Goal: Task Accomplishment & Management: Use online tool/utility

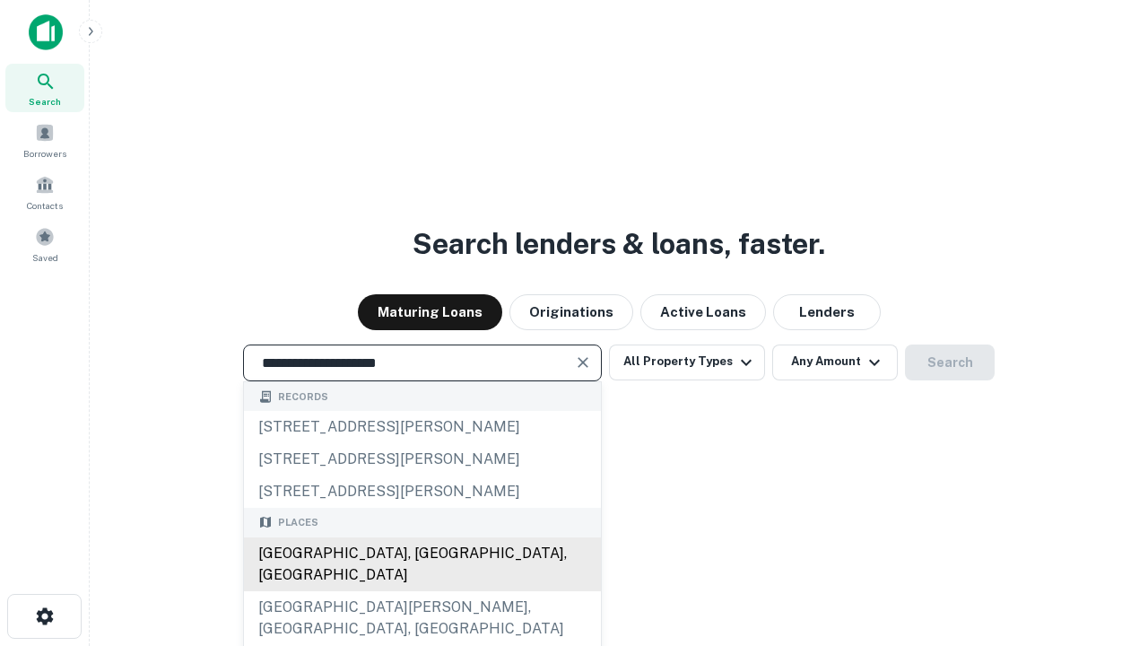
click at [421, 591] on div "[GEOGRAPHIC_DATA], [GEOGRAPHIC_DATA], [GEOGRAPHIC_DATA]" at bounding box center [422, 564] width 357 height 54
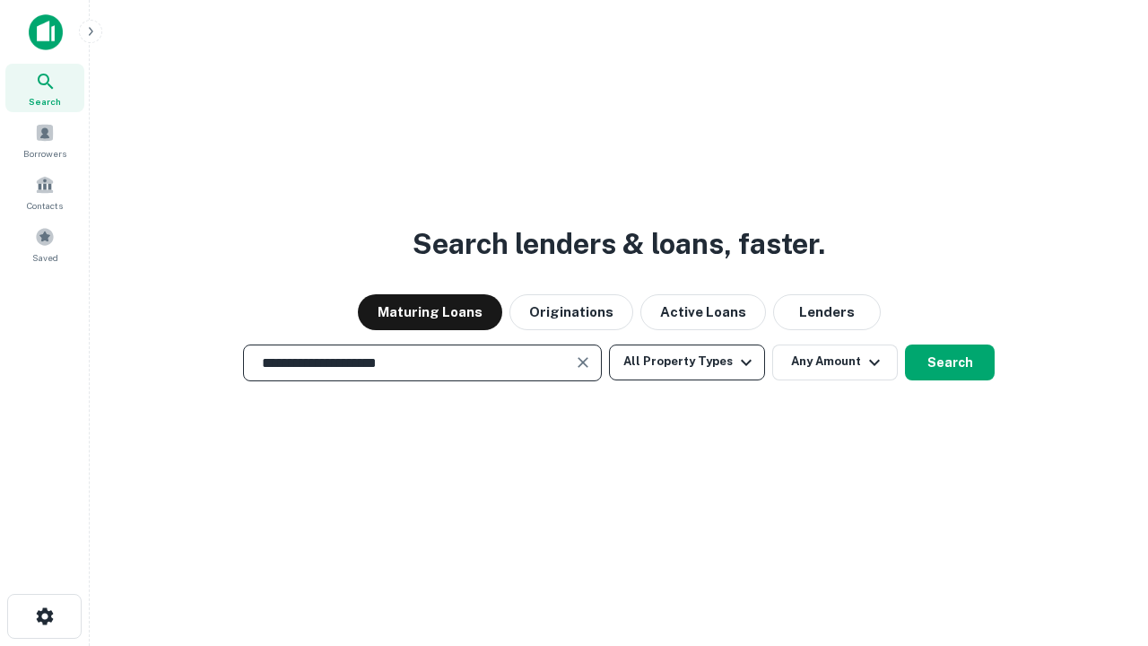
type input "**********"
click at [687, 361] on button "All Property Types" at bounding box center [687, 362] width 156 height 36
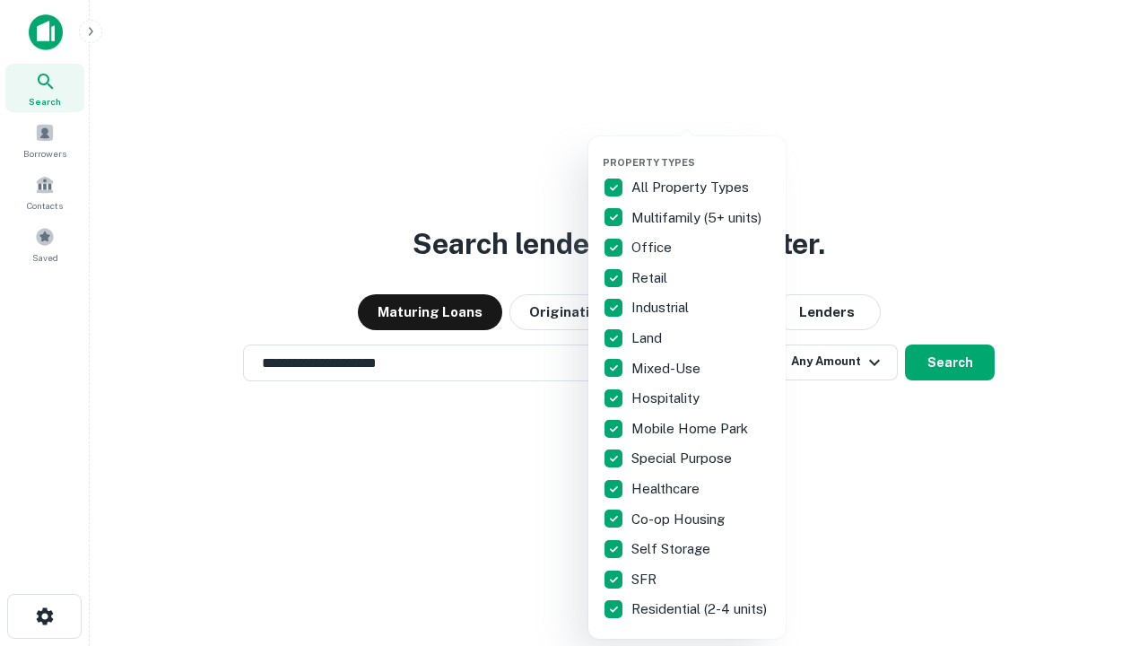
click at [701, 151] on button "button" at bounding box center [701, 151] width 197 height 1
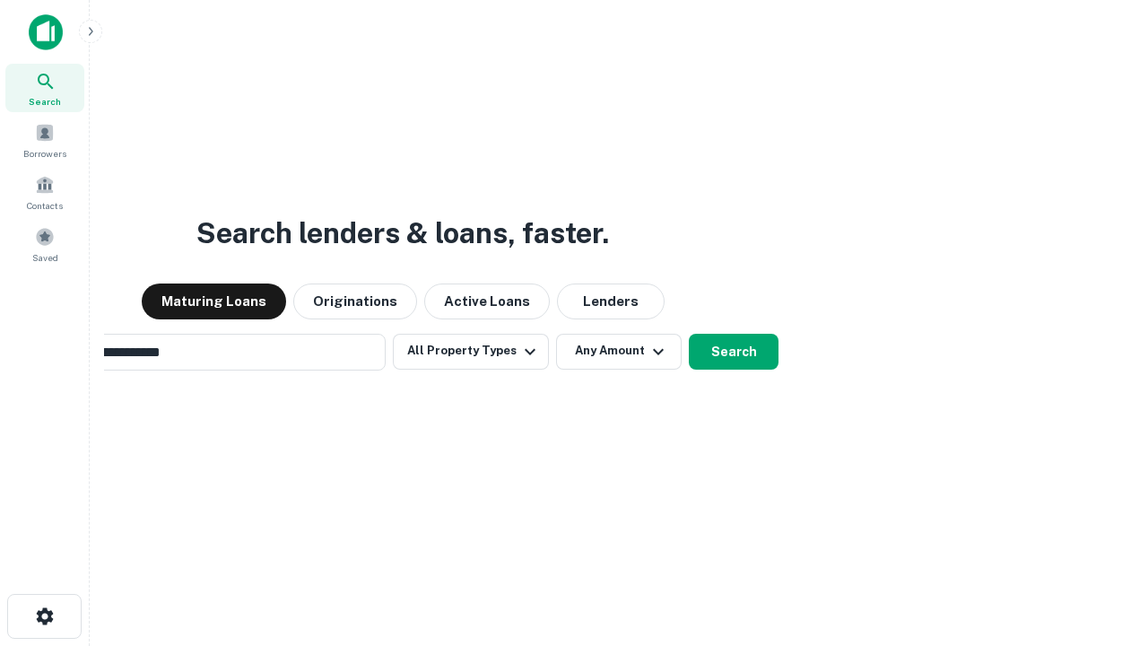
scroll to position [28, 0]
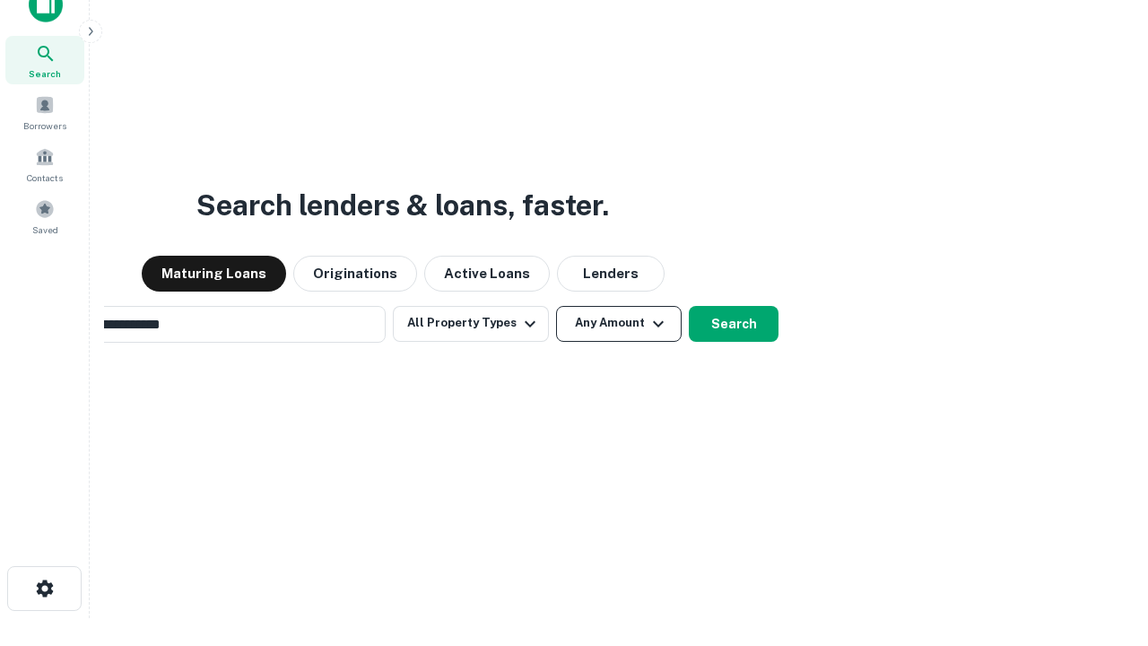
click at [556, 306] on button "Any Amount" at bounding box center [619, 324] width 126 height 36
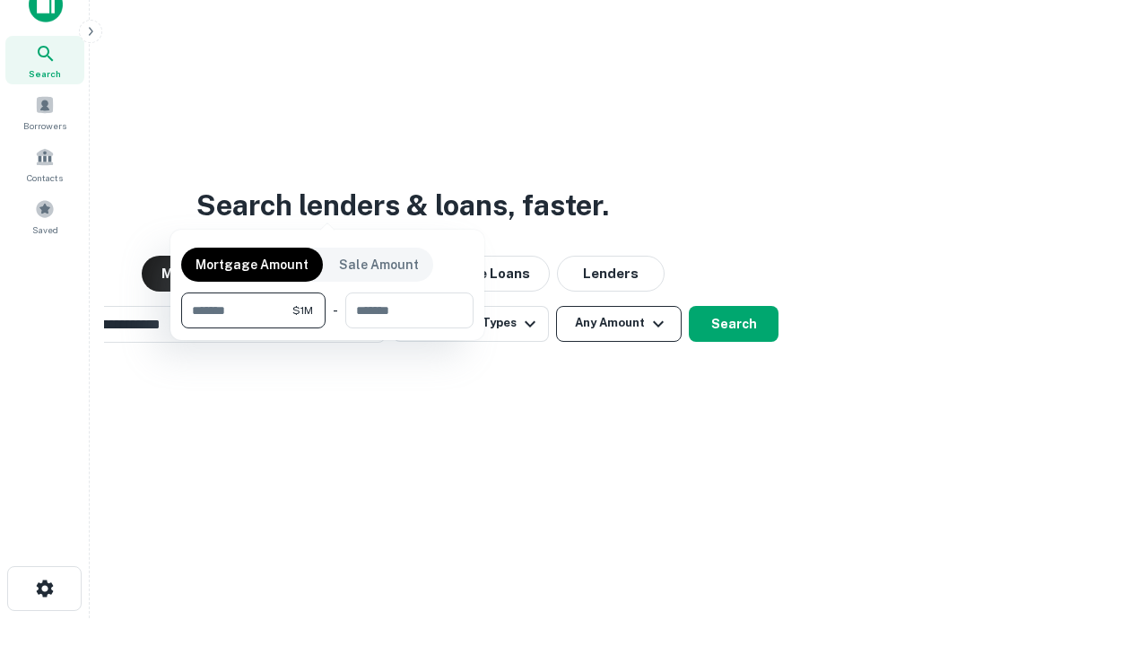
scroll to position [29, 0]
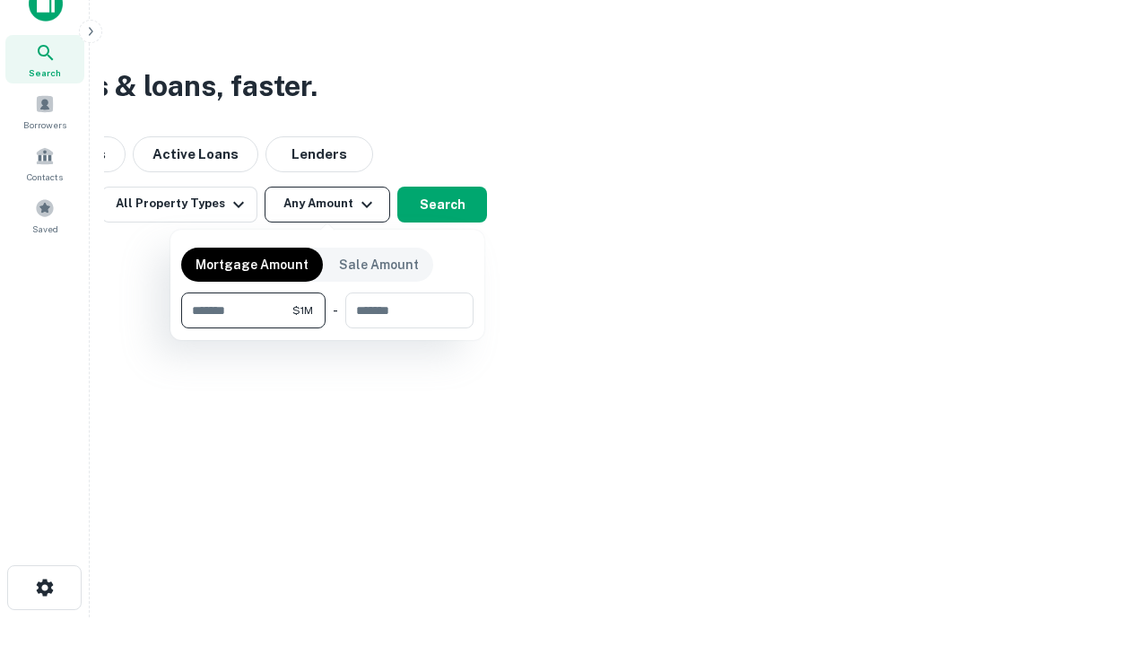
type input "*******"
click at [327, 328] on button "button" at bounding box center [327, 328] width 292 height 1
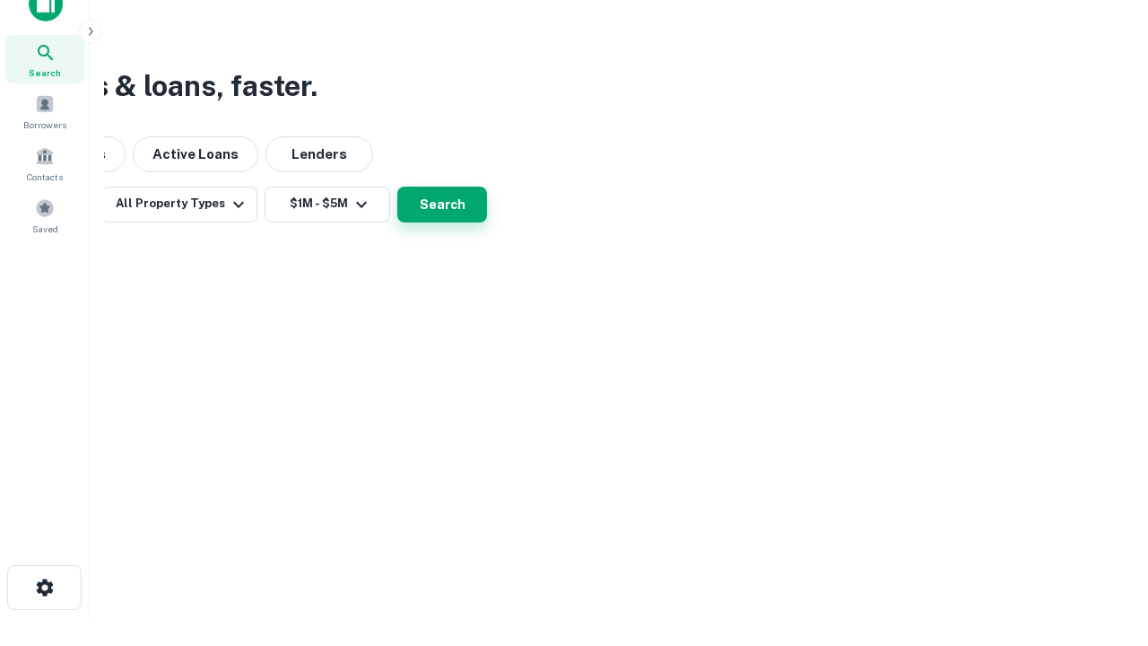
click at [487, 222] on button "Search" at bounding box center [442, 205] width 90 height 36
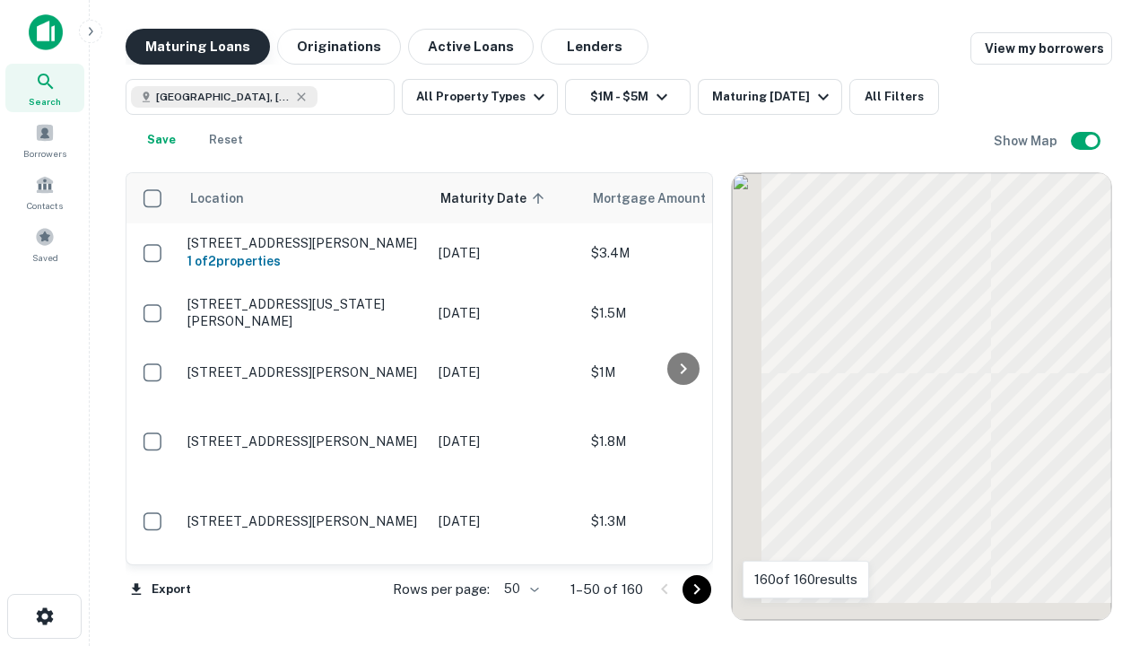
click at [197, 47] on button "Maturing Loans" at bounding box center [198, 47] width 144 height 36
